Goal: Information Seeking & Learning: Learn about a topic

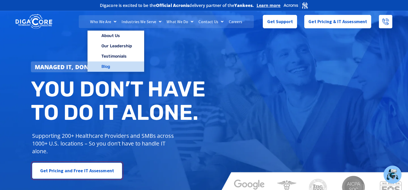
click at [104, 67] on link "Blog" at bounding box center [115, 66] width 56 height 10
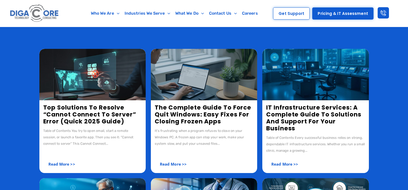
scroll to position [78, 0]
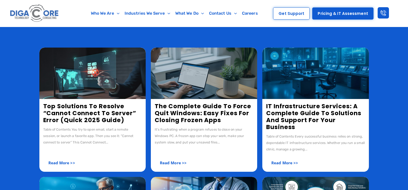
click at [79, 72] on img at bounding box center [92, 73] width 106 height 51
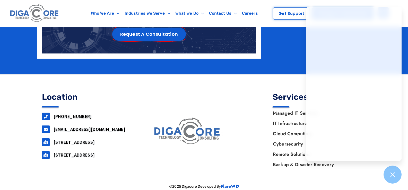
scroll to position [1241, 0]
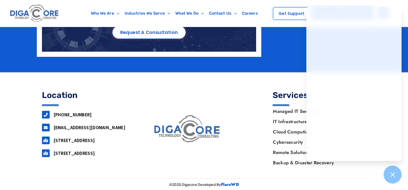
click at [136, 34] on link "Request a Consultation" at bounding box center [149, 32] width 74 height 13
